Goal: Information Seeking & Learning: Learn about a topic

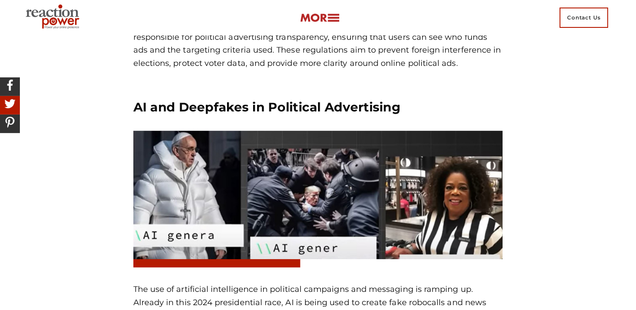
scroll to position [928, 0]
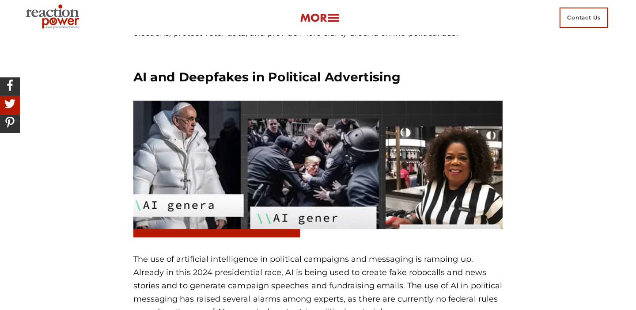
drag, startPoint x: 225, startPoint y: 206, endPoint x: 232, endPoint y: 195, distance: 13.0
drag, startPoint x: 232, startPoint y: 195, endPoint x: 246, endPoint y: 174, distance: 25.1
click at [246, 174] on img at bounding box center [318, 169] width 370 height 137
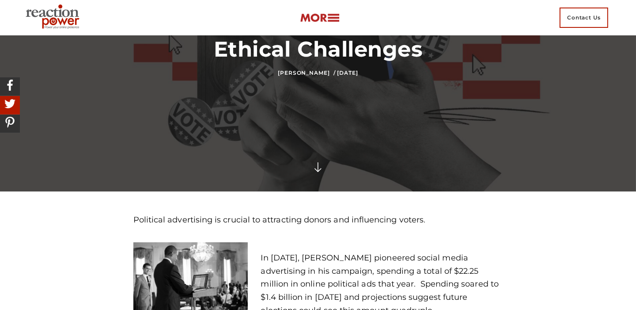
scroll to position [0, 0]
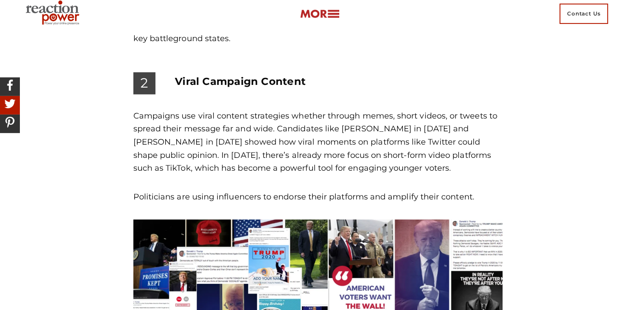
scroll to position [2509, 0]
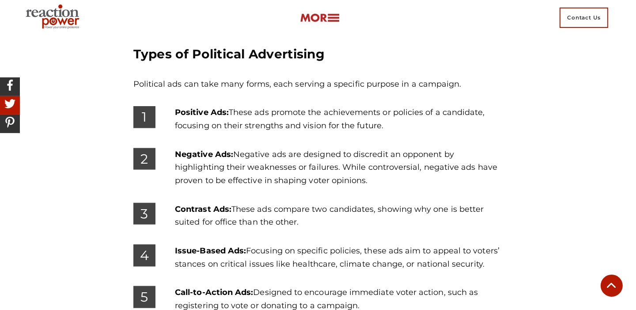
scroll to position [1502, 0]
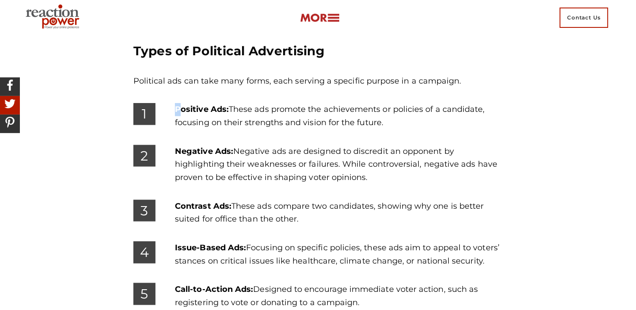
drag, startPoint x: 214, startPoint y: 140, endPoint x: 168, endPoint y: 110, distance: 54.5
click at [168, 110] on div "1 Positive Ads: These ads promote the achievements or policies of a candidate, …" at bounding box center [318, 124] width 383 height 42
click at [168, 110] on div "1" at bounding box center [158, 114] width 50 height 22
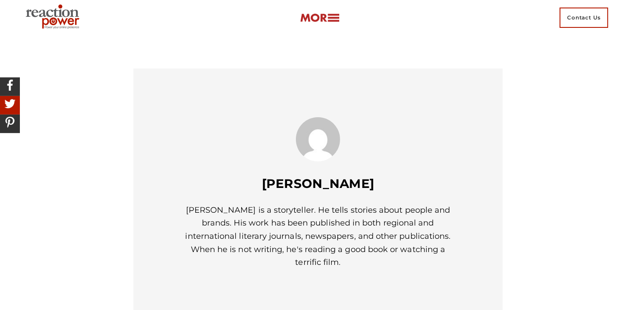
scroll to position [4109, 0]
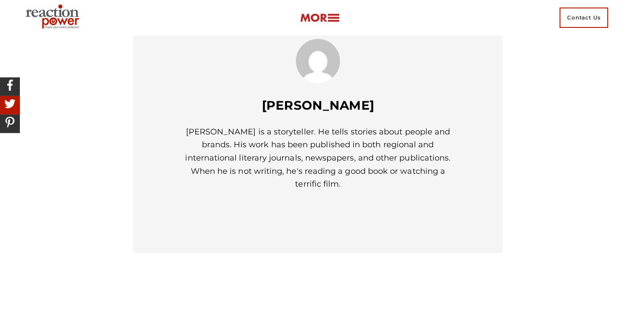
click at [321, 98] on link "[PERSON_NAME]" at bounding box center [318, 105] width 113 height 15
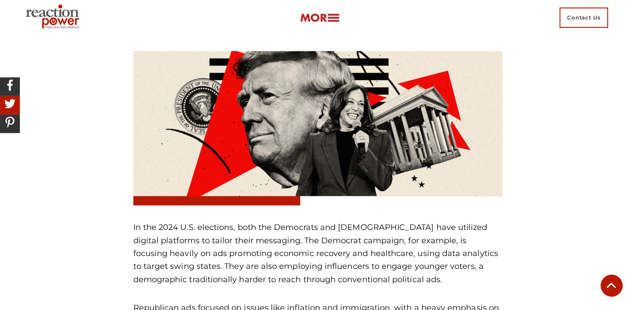
scroll to position [1856, 0]
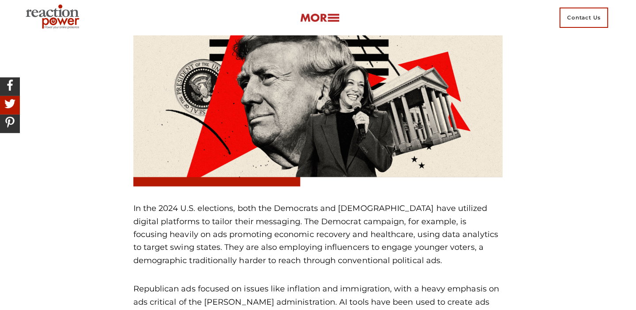
click at [352, 83] on img at bounding box center [318, 109] width 370 height 154
drag, startPoint x: 352, startPoint y: 83, endPoint x: 344, endPoint y: 99, distance: 18.0
click at [344, 99] on img at bounding box center [318, 109] width 370 height 154
click at [450, 156] on img at bounding box center [318, 109] width 370 height 154
click at [440, 156] on img at bounding box center [318, 109] width 370 height 154
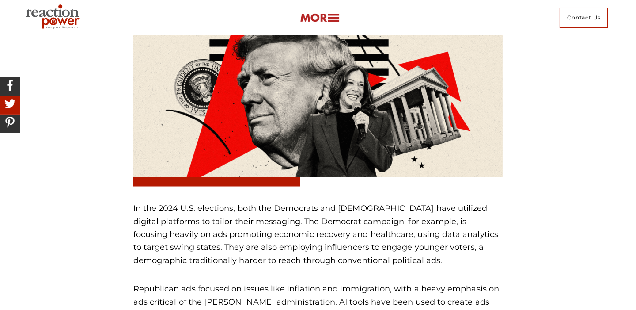
click at [405, 153] on img at bounding box center [318, 109] width 370 height 154
click at [406, 153] on img at bounding box center [318, 109] width 370 height 154
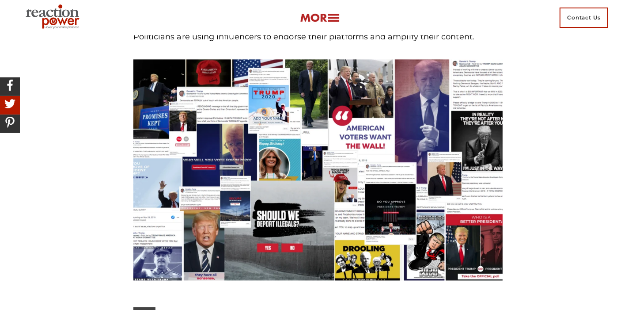
scroll to position [2563, 0]
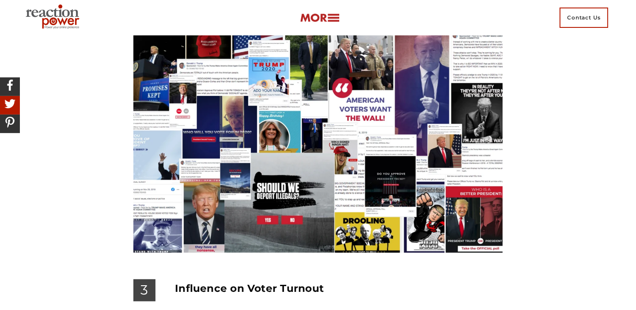
drag, startPoint x: 232, startPoint y: 206, endPoint x: 315, endPoint y: 200, distance: 82.4
drag, startPoint x: 239, startPoint y: 154, endPoint x: 374, endPoint y: 196, distance: 142.1
click at [374, 196] on img at bounding box center [318, 141] width 370 height 221
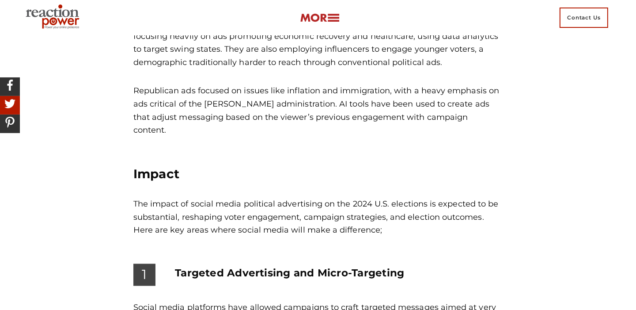
scroll to position [2067, 0]
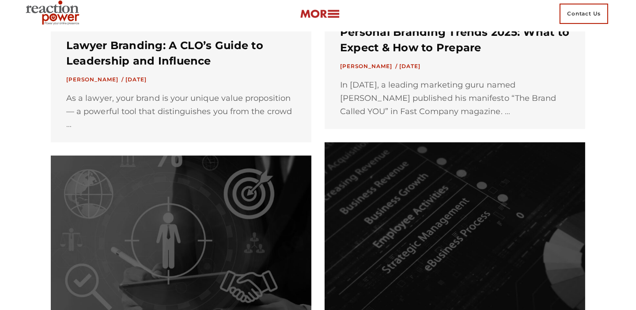
scroll to position [844, 0]
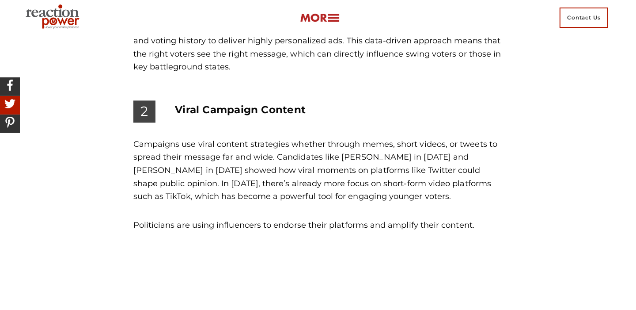
scroll to position [2332, 0]
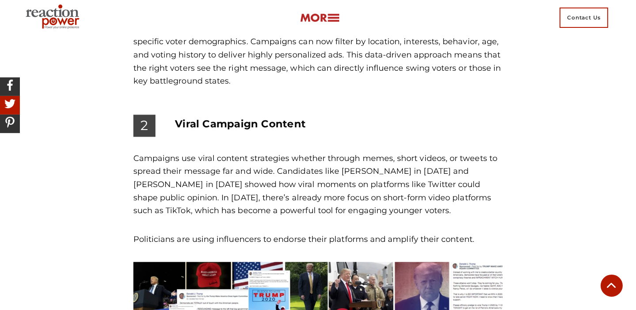
drag, startPoint x: 346, startPoint y: 137, endPoint x: 389, endPoint y: 164, distance: 50.3
click at [389, 164] on p "Campaigns use viral content strategies whether through memes, short videos, or …" at bounding box center [318, 184] width 370 height 65
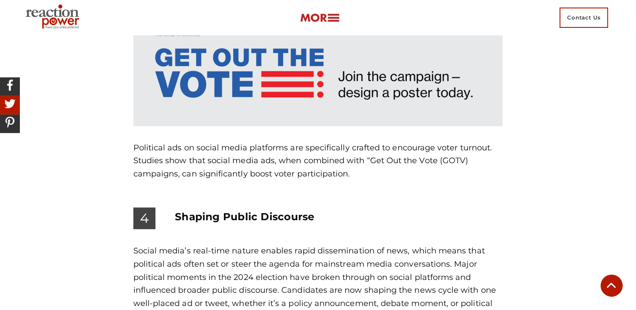
scroll to position [2863, 0]
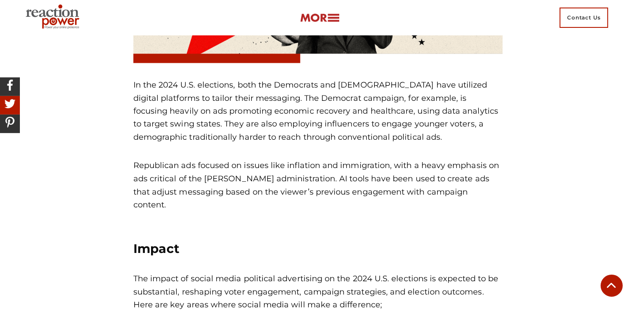
click at [151, 194] on p "Republican ads focused on issues like inflation and immigration, with a heavy e…" at bounding box center [318, 185] width 370 height 53
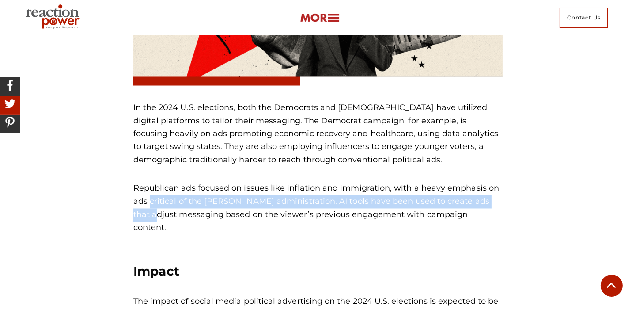
scroll to position [1935, 0]
